Goal: Ask a question

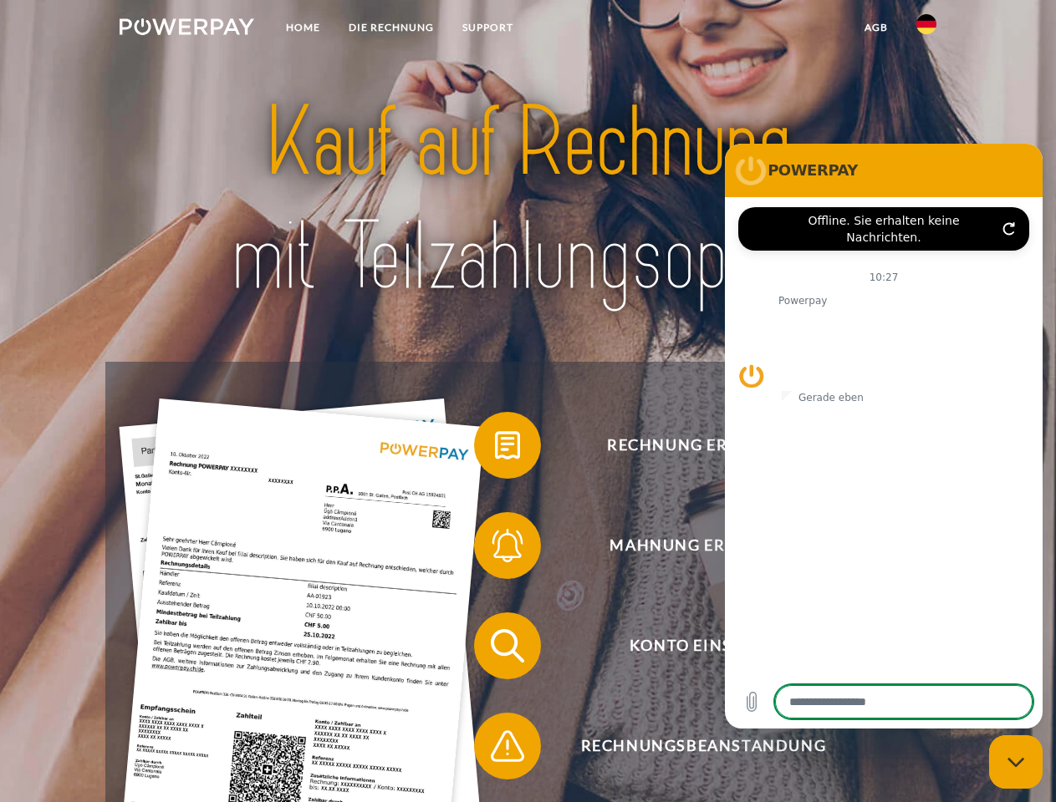
click at [186, 29] on img at bounding box center [187, 26] width 135 height 17
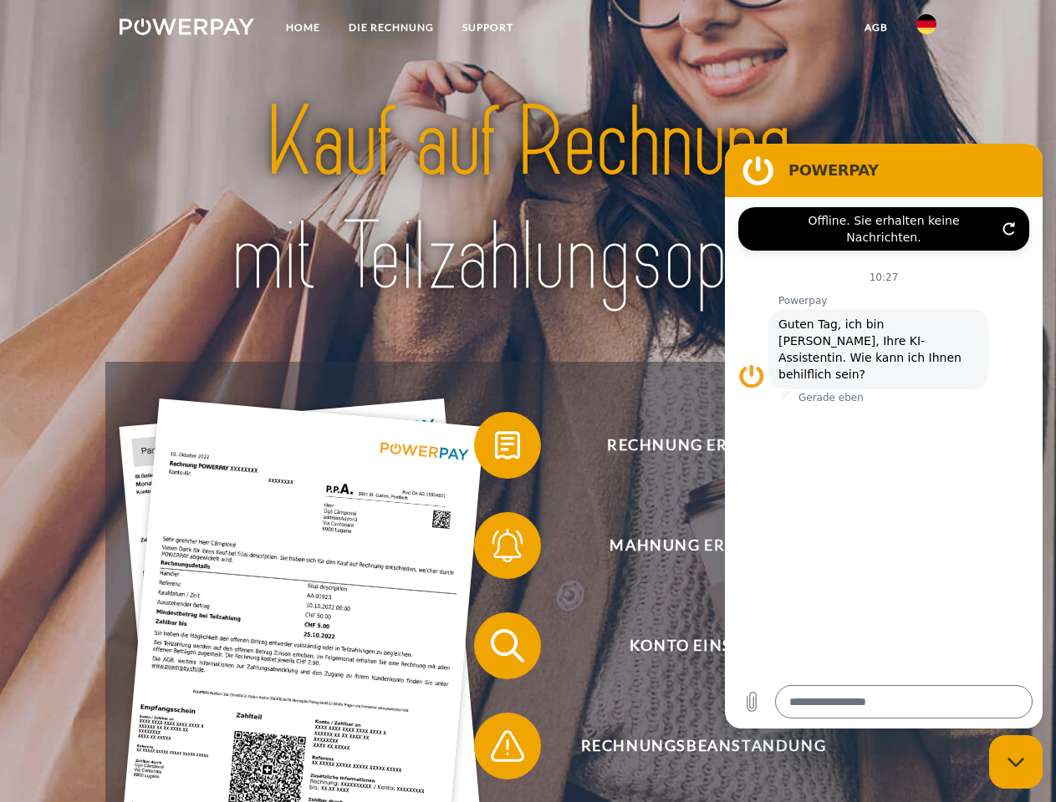
click at [926, 29] on img at bounding box center [926, 24] width 20 height 20
click at [875, 28] on link "agb" at bounding box center [876, 28] width 52 height 30
click at [495, 449] on span at bounding box center [483, 446] width 84 height 84
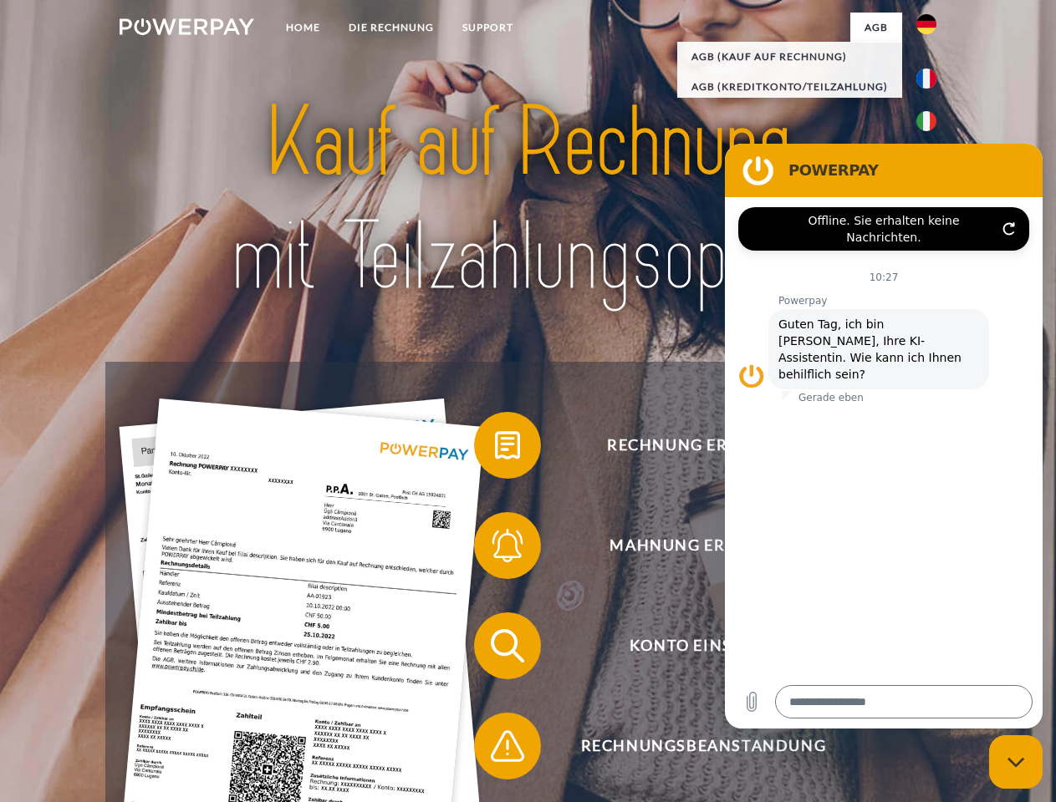
click at [495, 549] on span at bounding box center [483, 546] width 84 height 84
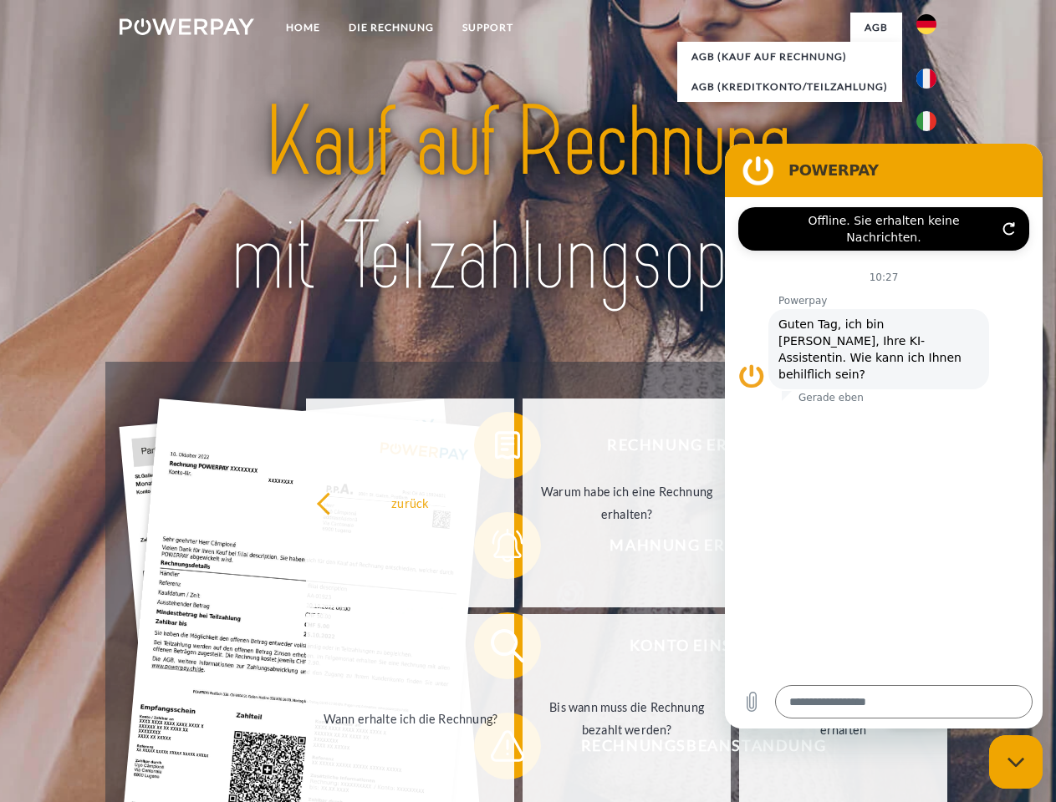
click at [522, 650] on link "Bis wann muss die Rechnung bezahlt werden?" at bounding box center [626, 718] width 208 height 209
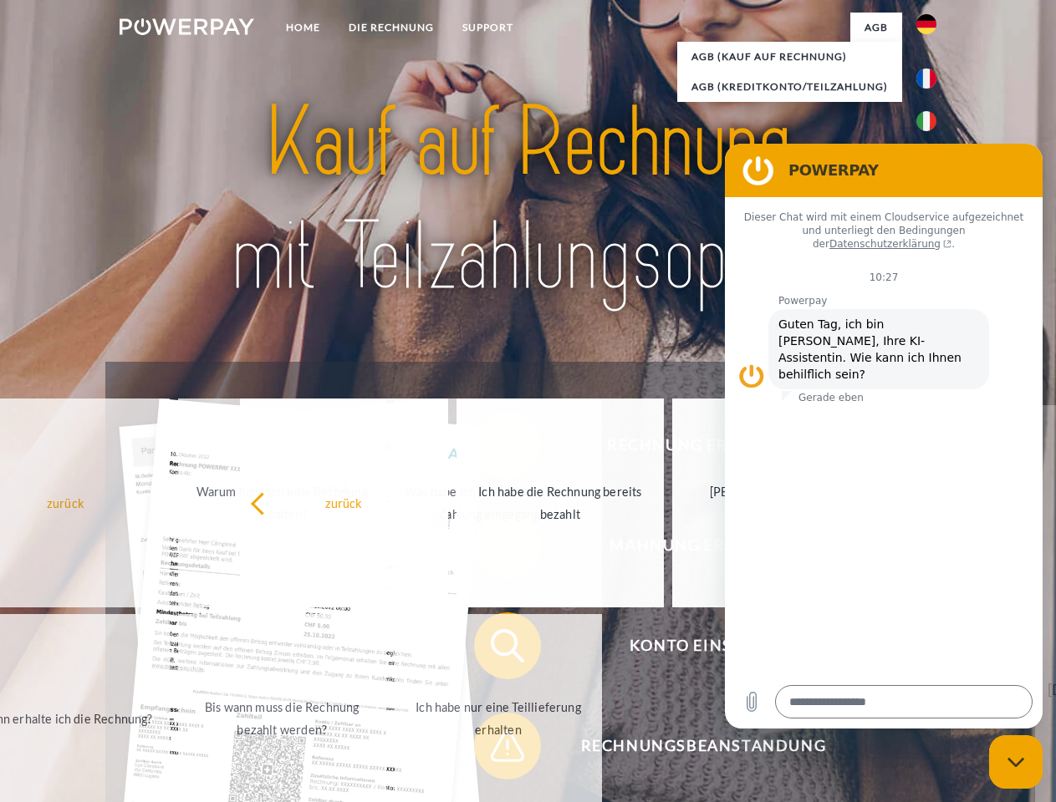
click at [495, 750] on span at bounding box center [483, 747] width 84 height 84
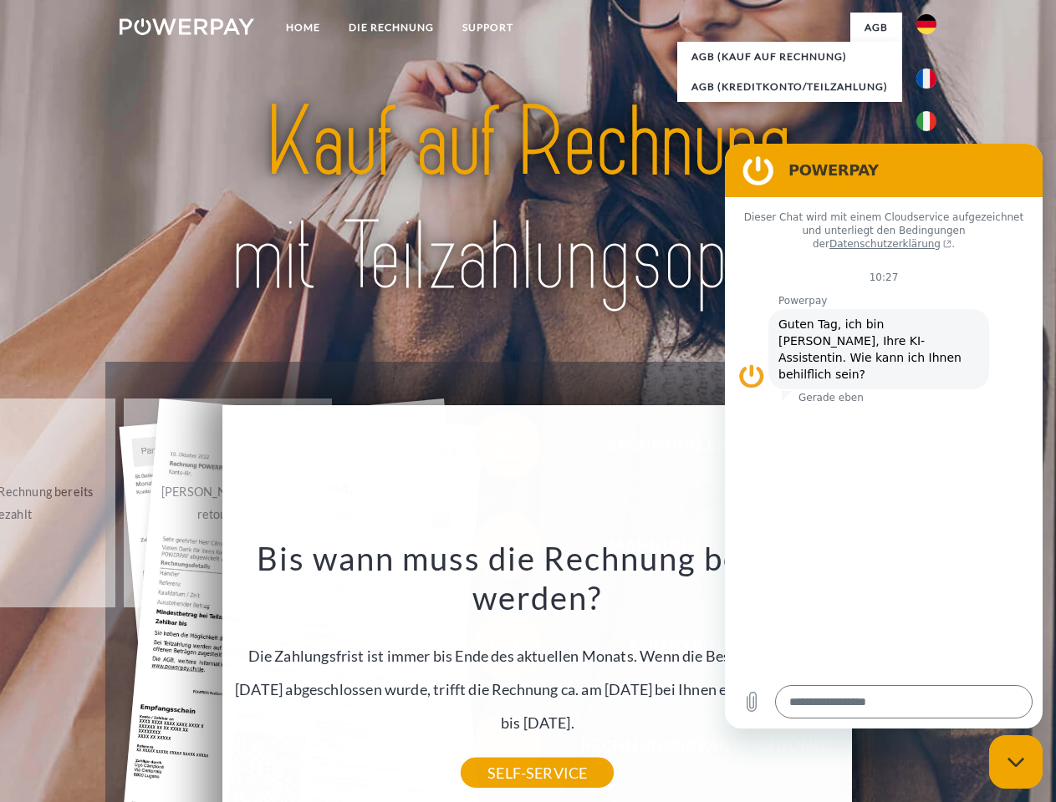
click at [1016, 762] on icon "Messaging-Fenster schließen" at bounding box center [1016, 762] width 18 height 11
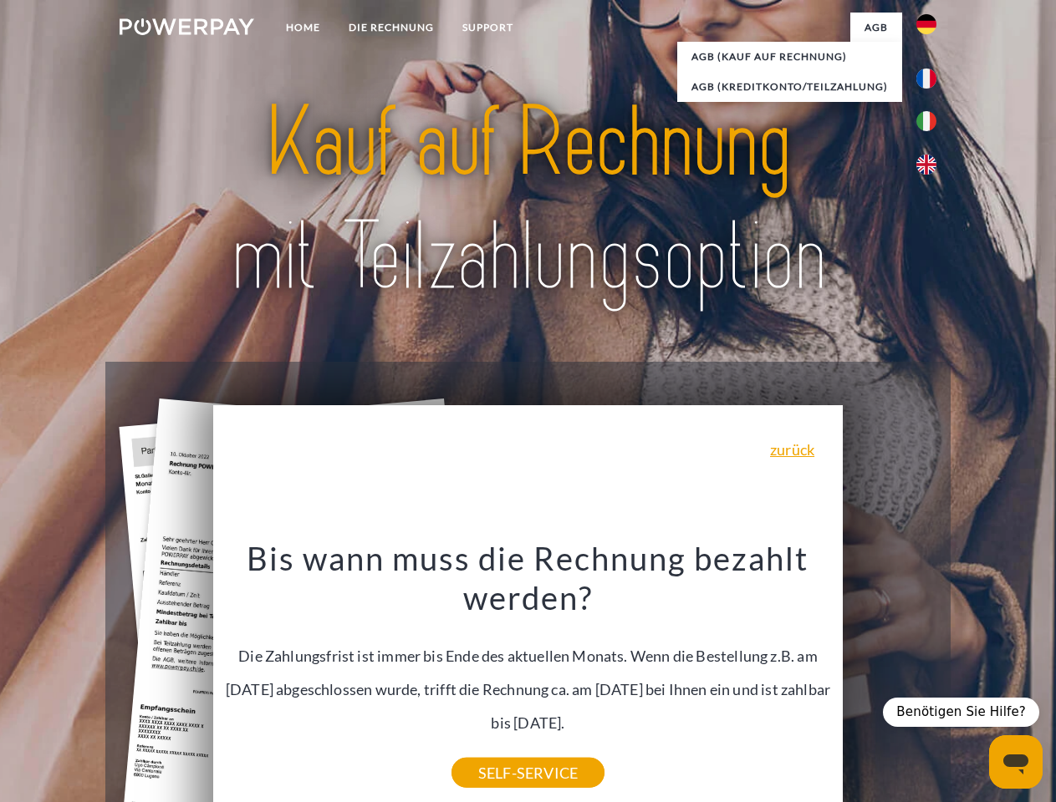
type textarea "*"
